Goal: Task Accomplishment & Management: Manage account settings

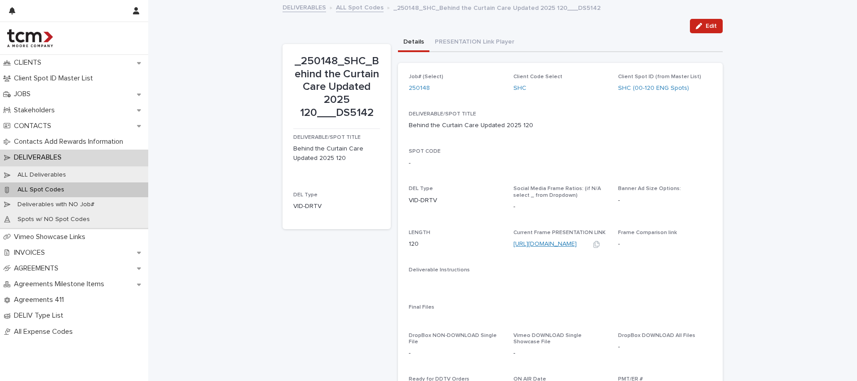
click at [536, 241] on link "[URL][DOMAIN_NAME]" at bounding box center [544, 244] width 63 height 6
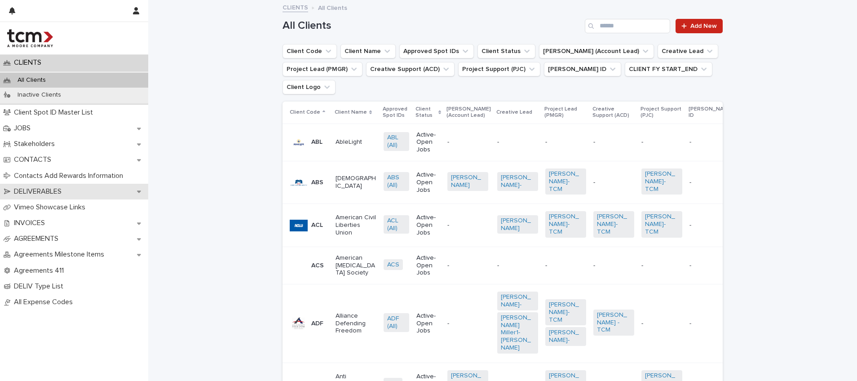
click at [39, 191] on p "DELIVERABLES" at bounding box center [39, 191] width 58 height 9
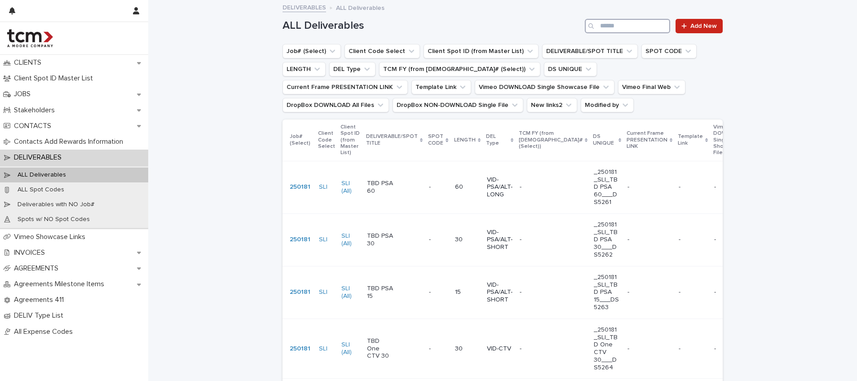
click at [618, 31] on input "Search" at bounding box center [627, 26] width 85 height 14
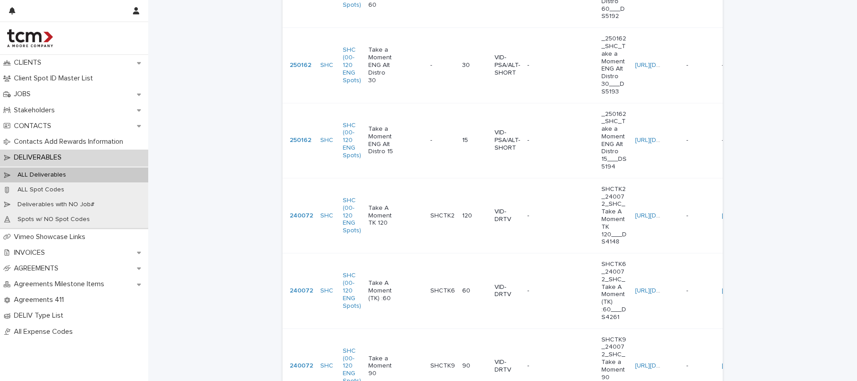
scroll to position [40, 0]
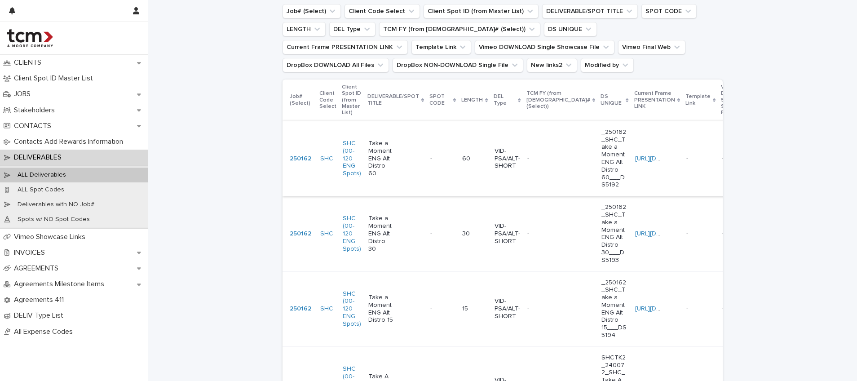
type input "**********"
click at [412, 162] on div "Take a Moment ENG Alt Distro 60" at bounding box center [395, 158] width 55 height 45
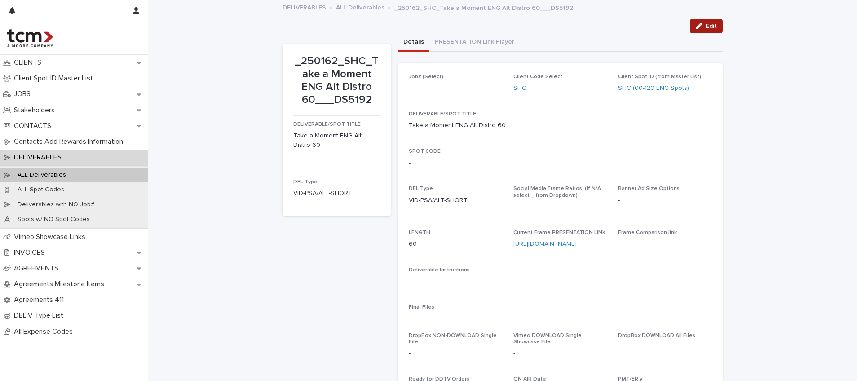
click at [704, 21] on button "Edit" at bounding box center [706, 26] width 33 height 14
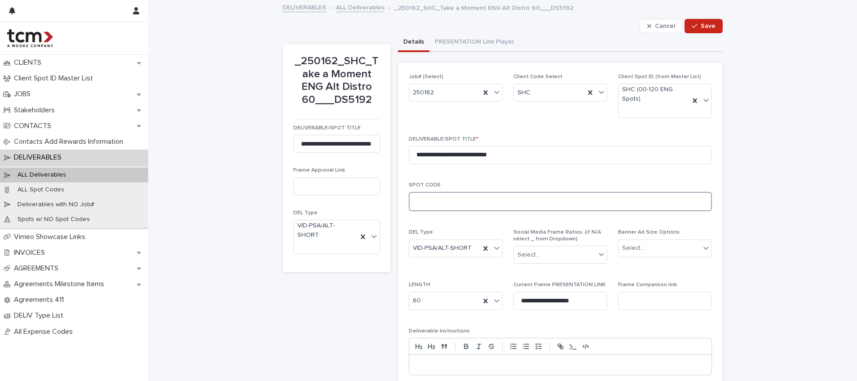
click at [457, 197] on textarea at bounding box center [560, 201] width 303 height 19
type textarea "**********"
click at [701, 30] on button "Save" at bounding box center [703, 26] width 38 height 14
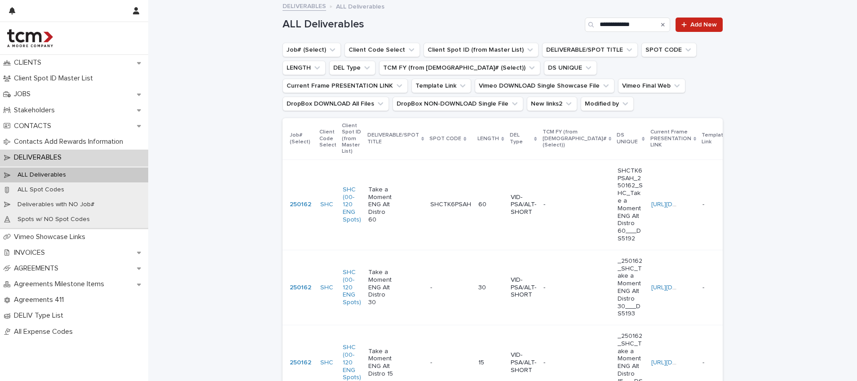
scroll to position [2, 0]
click at [437, 276] on td "- -" at bounding box center [451, 286] width 48 height 75
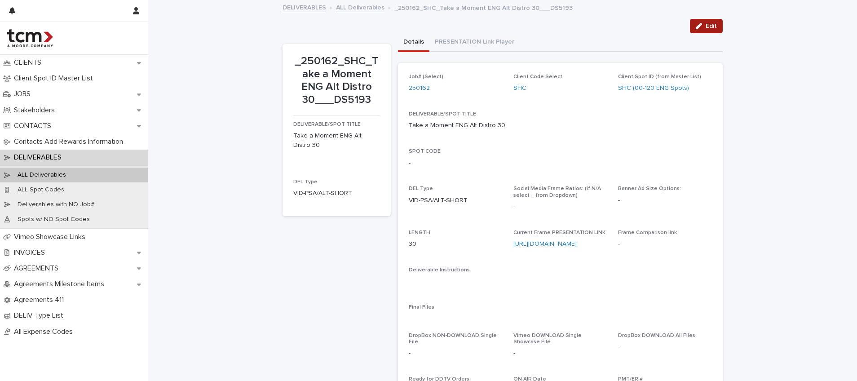
click at [702, 31] on button "Edit" at bounding box center [706, 26] width 33 height 14
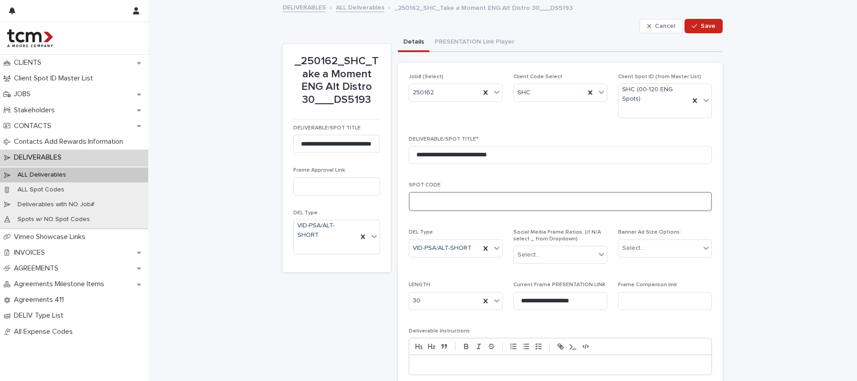
click at [457, 203] on textarea at bounding box center [560, 201] width 303 height 19
type textarea "**********"
click at [699, 31] on button "Save" at bounding box center [703, 26] width 38 height 14
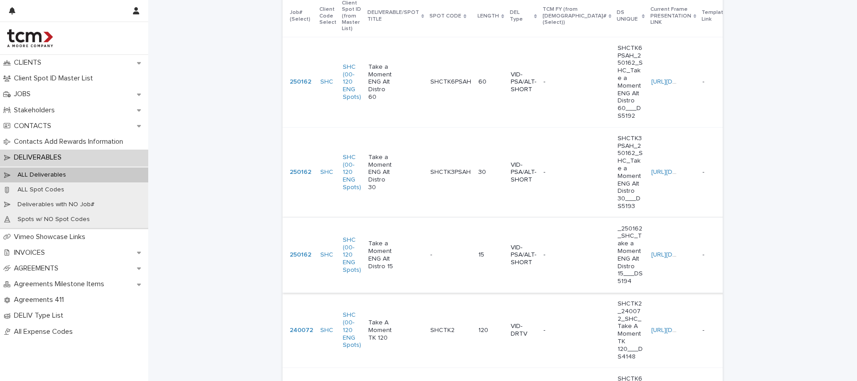
scroll to position [151, 0]
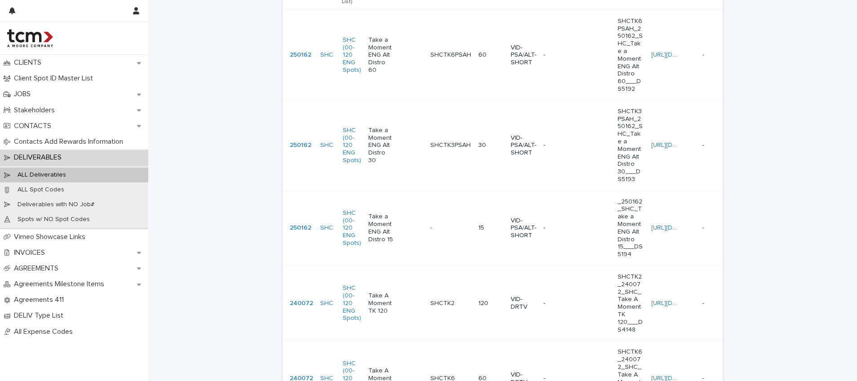
click at [437, 231] on p at bounding box center [450, 228] width 41 height 8
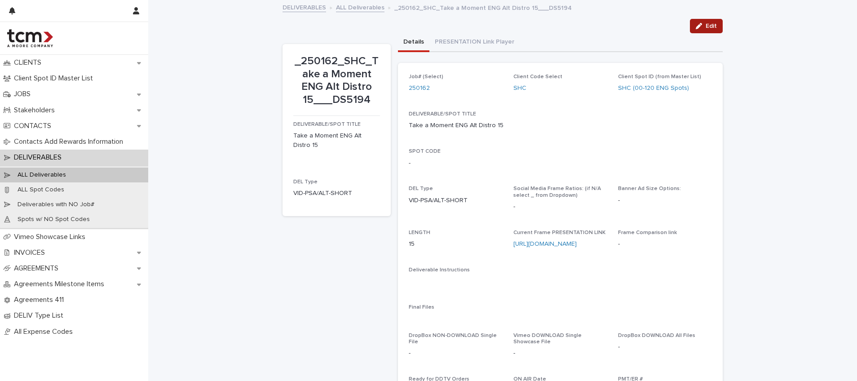
click at [700, 24] on div "button" at bounding box center [700, 26] width 10 height 6
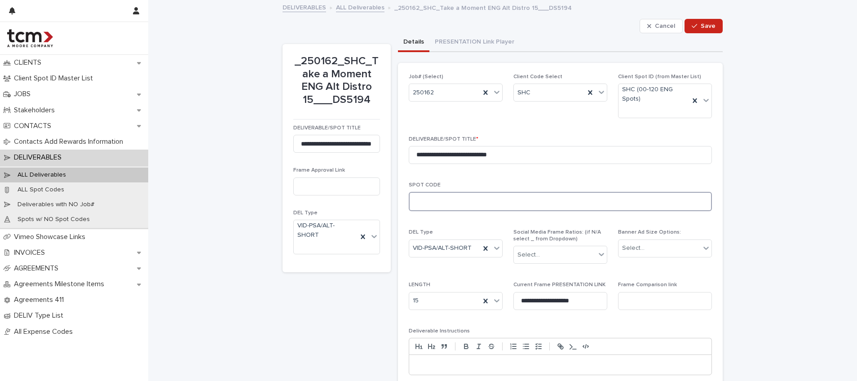
click at [445, 192] on textarea at bounding box center [560, 201] width 303 height 19
type textarea "**********"
click at [696, 26] on div "button" at bounding box center [695, 26] width 9 height 6
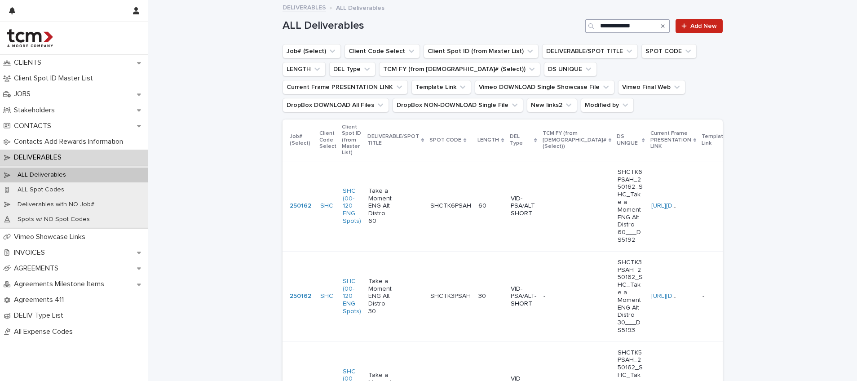
click at [612, 25] on input "**********" at bounding box center [627, 26] width 85 height 14
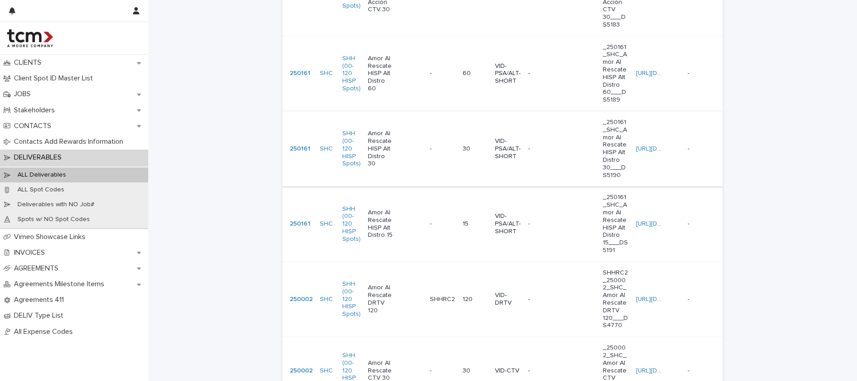
scroll to position [305, 0]
type input "****"
click at [413, 52] on div "Amor Al Rescate HISP Alt Distro 60" at bounding box center [395, 74] width 55 height 45
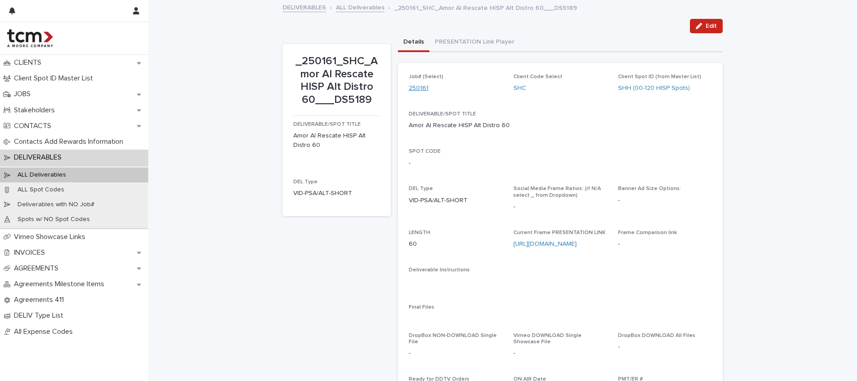
click at [412, 88] on link "250161" at bounding box center [419, 88] width 20 height 9
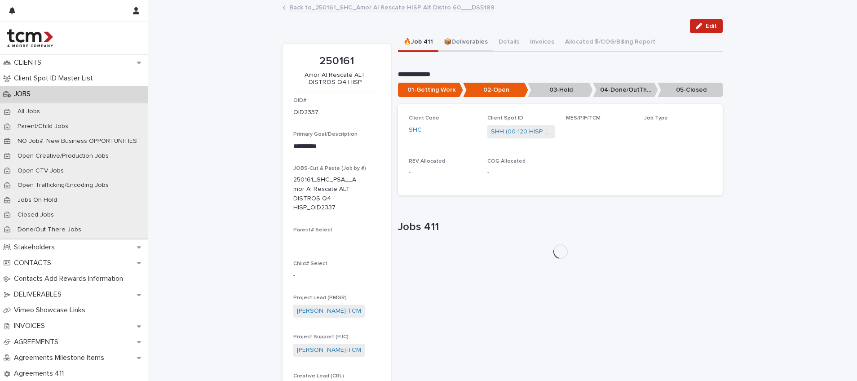
click at [465, 42] on button "📦Deliverables" at bounding box center [465, 42] width 55 height 19
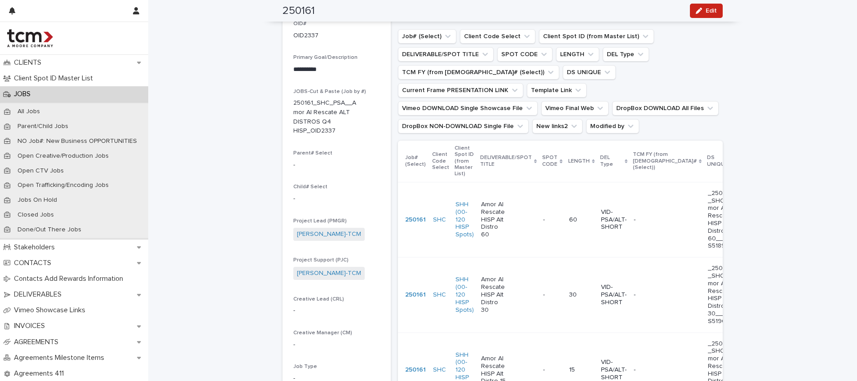
click at [524, 221] on div "Amor Al Rescate HISP Alt Distro 60" at bounding box center [508, 219] width 55 height 45
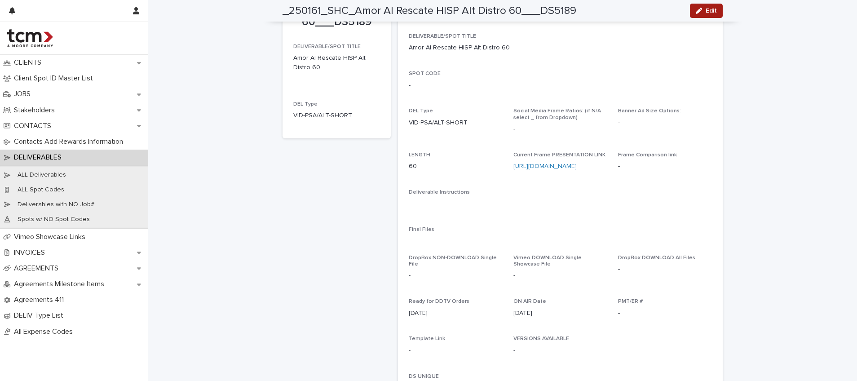
click at [698, 11] on icon "button" at bounding box center [698, 11] width 6 height 6
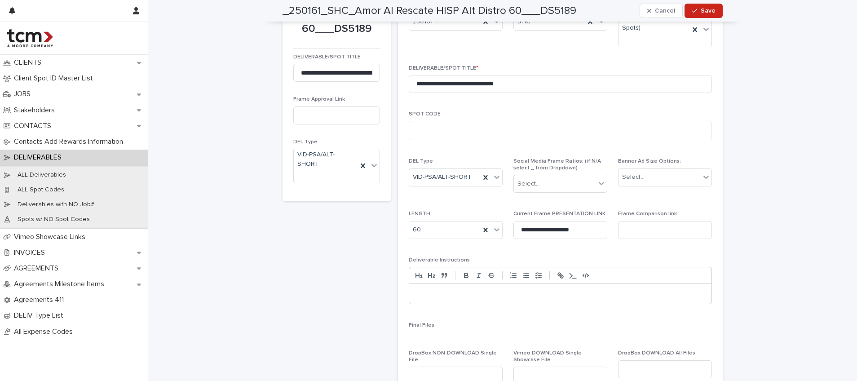
scroll to position [71, 0]
click at [430, 133] on textarea at bounding box center [560, 130] width 303 height 19
type textarea "**********"
click at [700, 11] on span "Save" at bounding box center [707, 11] width 15 height 6
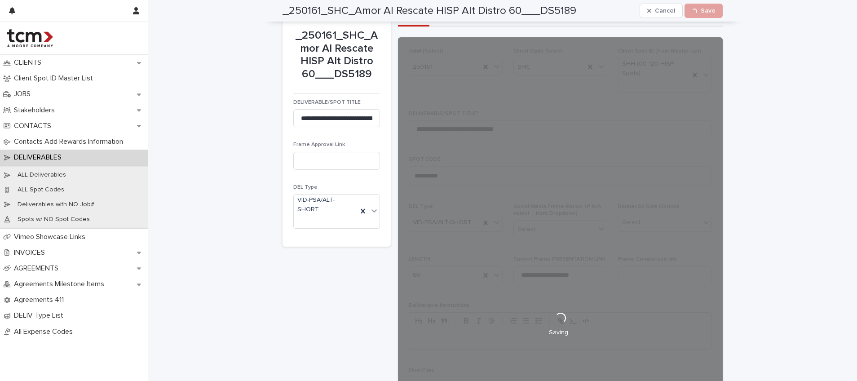
scroll to position [0, 0]
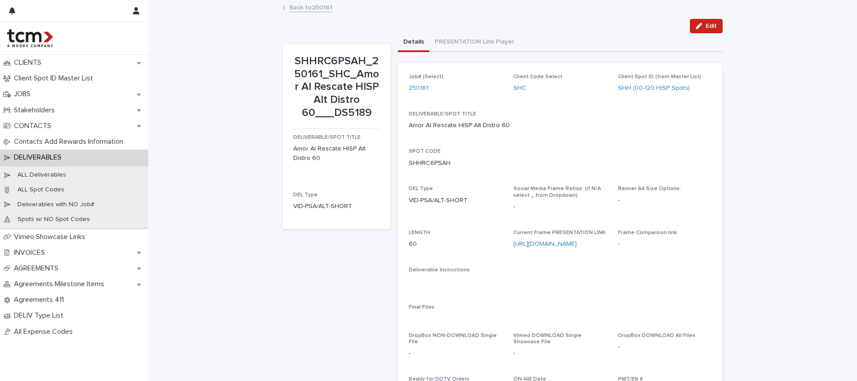
click at [315, 9] on link "Back to 250161" at bounding box center [310, 7] width 43 height 10
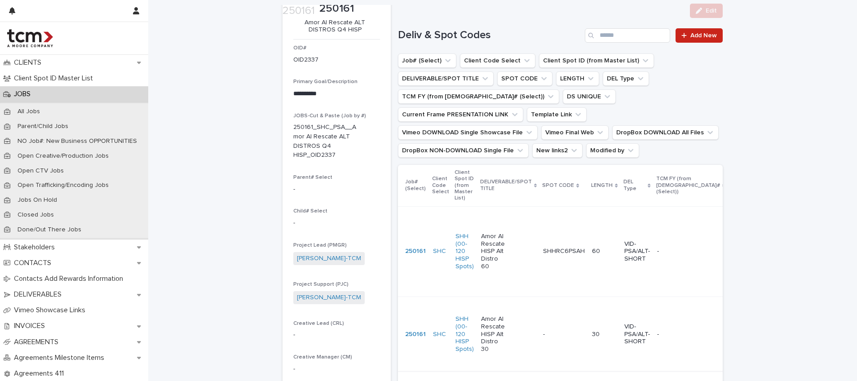
scroll to position [217, 0]
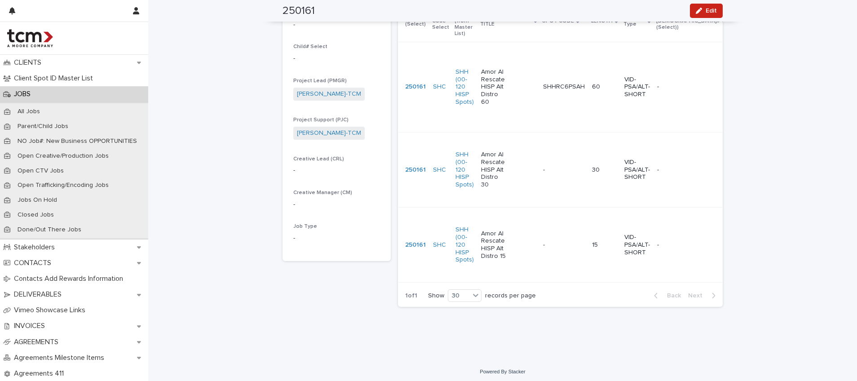
click at [543, 177] on div "- -" at bounding box center [564, 170] width 42 height 15
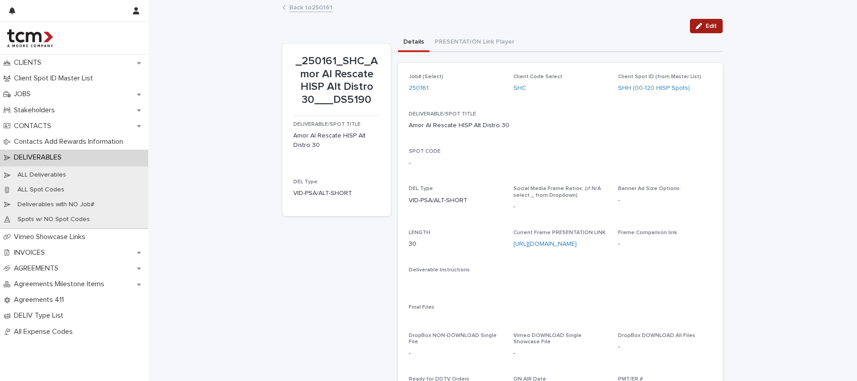
click at [704, 21] on button "Edit" at bounding box center [706, 26] width 33 height 14
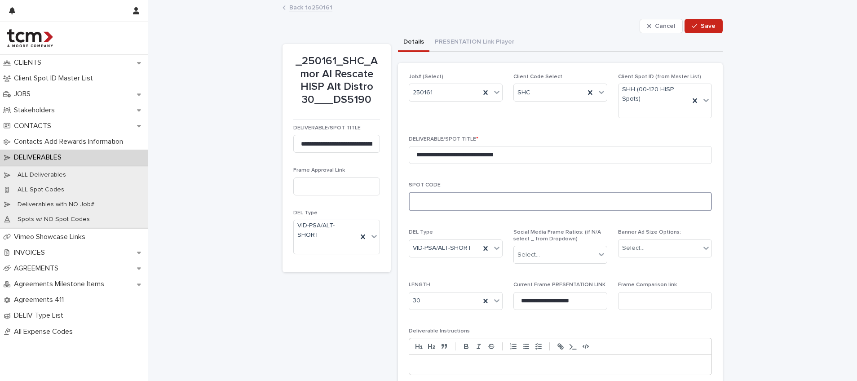
click at [469, 199] on textarea at bounding box center [560, 201] width 303 height 19
type textarea "*"
type textarea "**********"
click at [692, 28] on icon "button" at bounding box center [693, 26] width 5 height 6
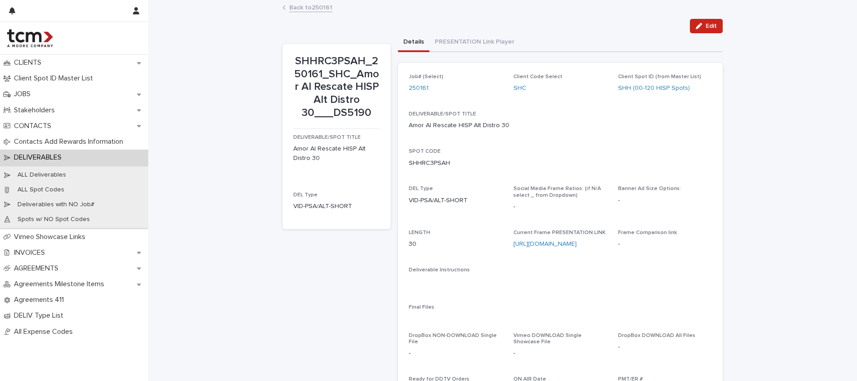
click at [320, 7] on link "Back to 250161" at bounding box center [310, 7] width 43 height 10
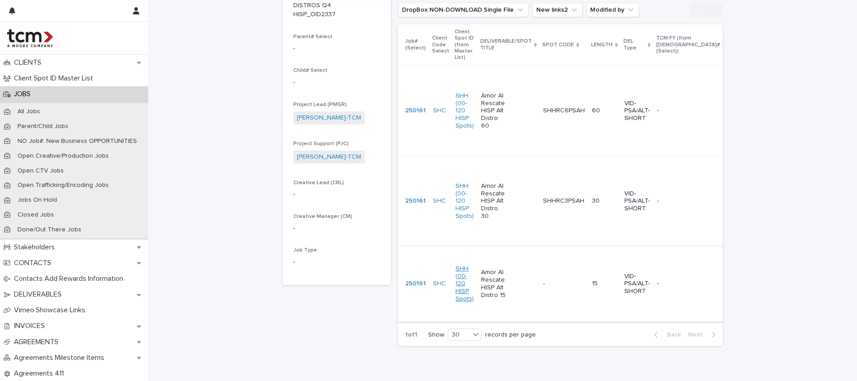
scroll to position [245, 0]
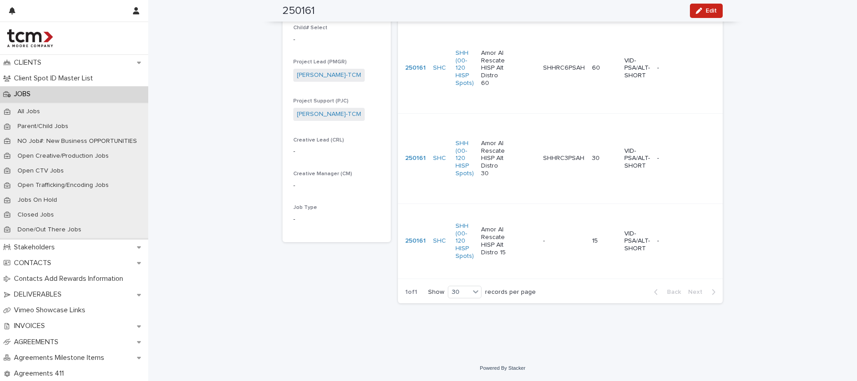
click at [526, 231] on td "Amor Al Rescate HISP Alt Distro 15" at bounding box center [508, 240] width 62 height 75
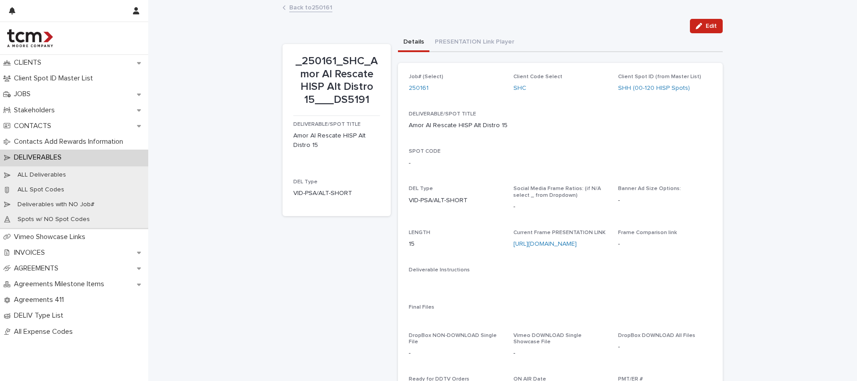
click at [707, 26] on span "Edit" at bounding box center [710, 26] width 11 height 6
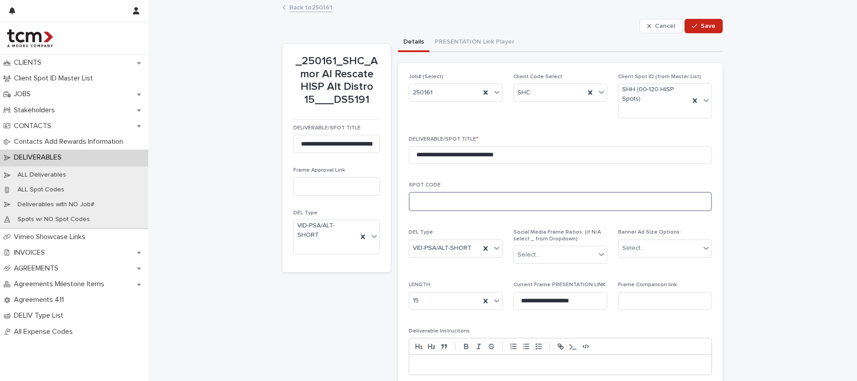
click at [466, 201] on textarea at bounding box center [560, 201] width 303 height 19
type textarea "**********"
click at [700, 25] on span "Save" at bounding box center [707, 26] width 15 height 6
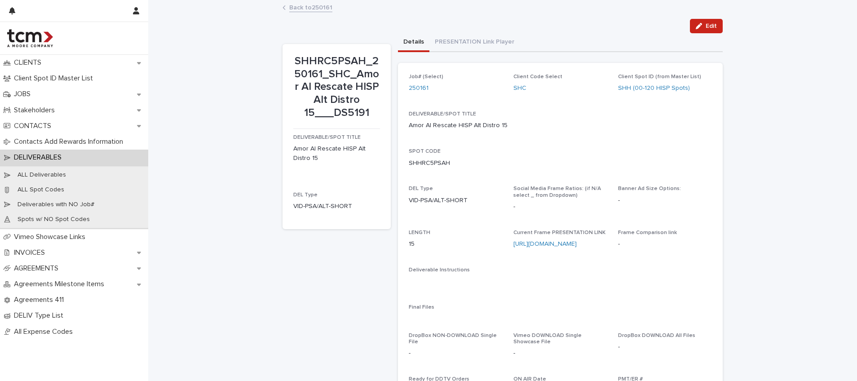
click at [308, 11] on link "Back to 250161" at bounding box center [310, 7] width 43 height 10
